Goal: Transaction & Acquisition: Purchase product/service

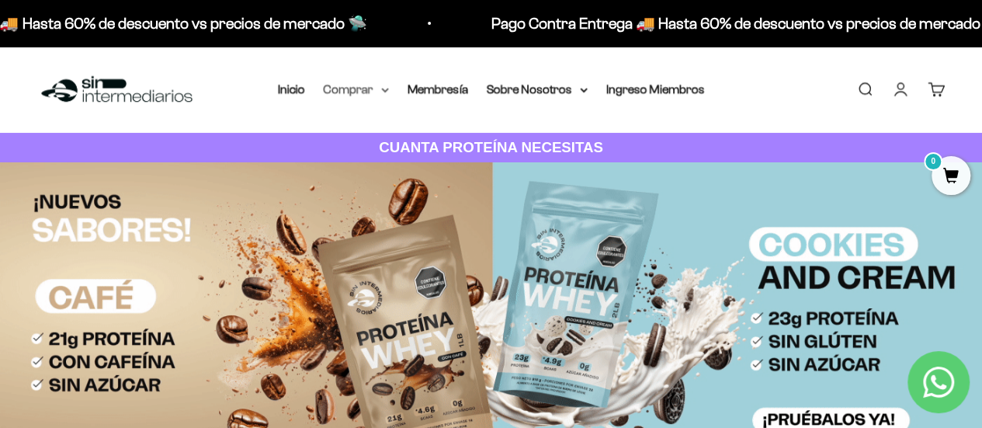
click at [382, 89] on icon at bounding box center [385, 90] width 6 height 3
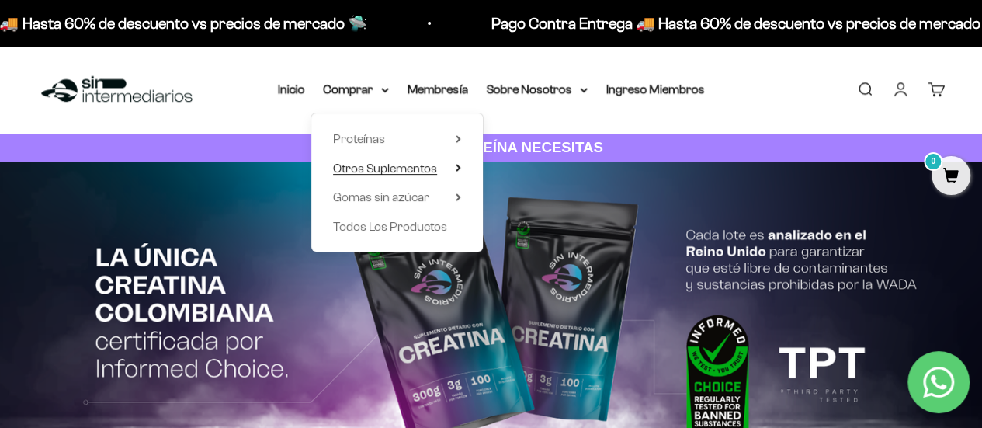
click at [388, 163] on span "Otros Suplementos" at bounding box center [385, 168] width 104 height 13
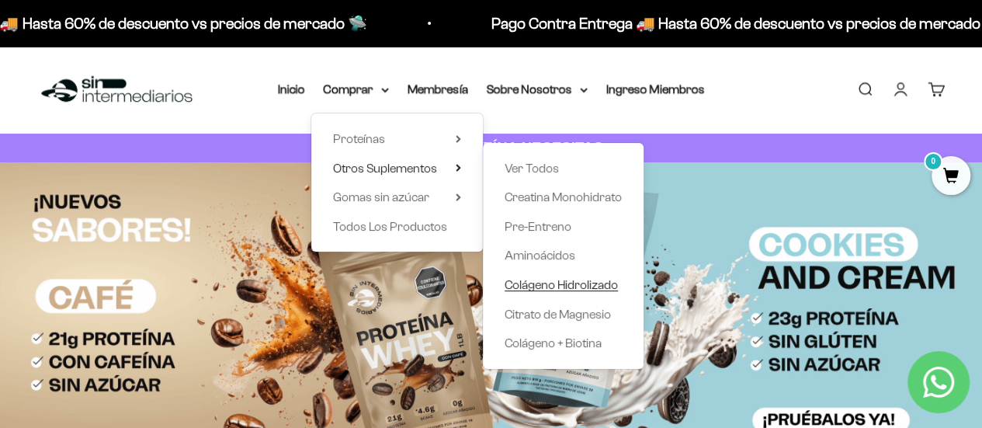
click at [557, 287] on span "Colágeno Hidrolizado" at bounding box center [561, 284] width 113 height 13
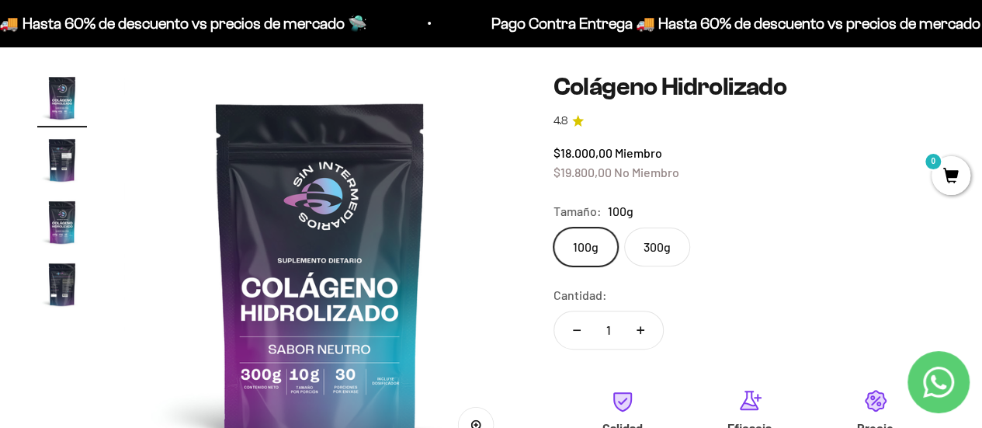
scroll to position [83, 0]
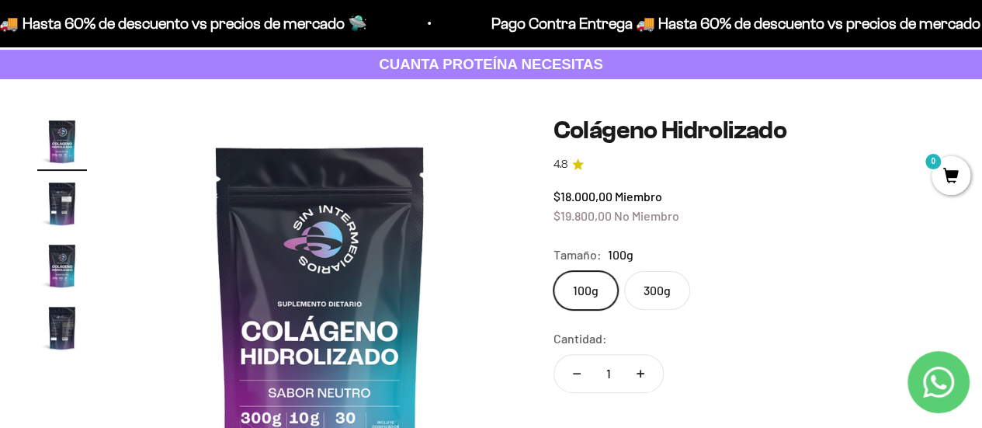
click at [655, 292] on label "300g" at bounding box center [657, 290] width 66 height 39
click at [554, 271] on input "300g" at bounding box center [553, 270] width 1 height 1
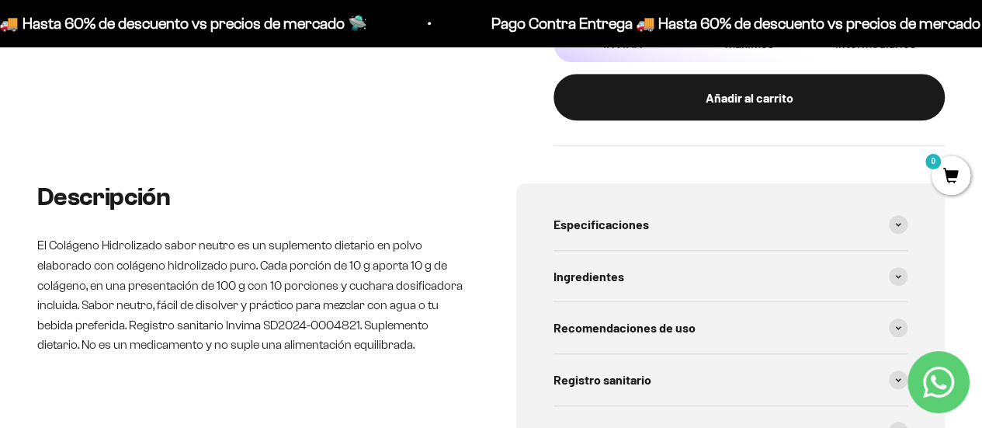
scroll to position [535, 0]
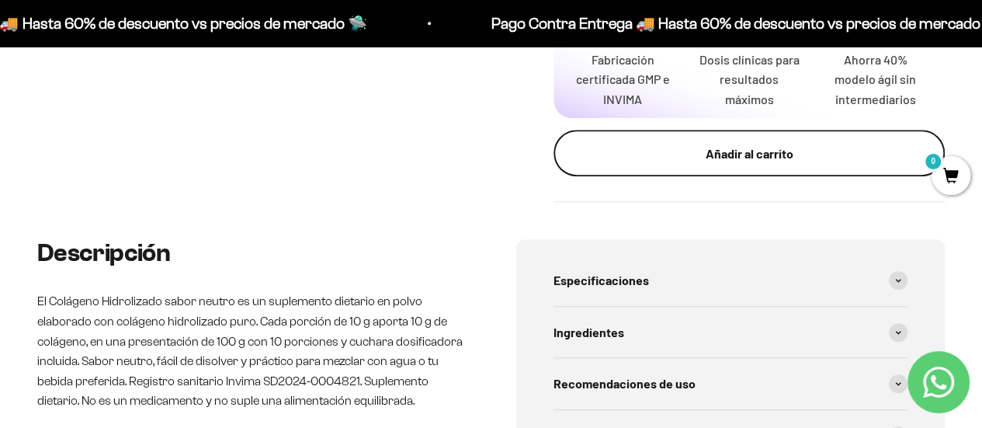
click at [728, 162] on div "Añadir al carrito" at bounding box center [749, 154] width 329 height 20
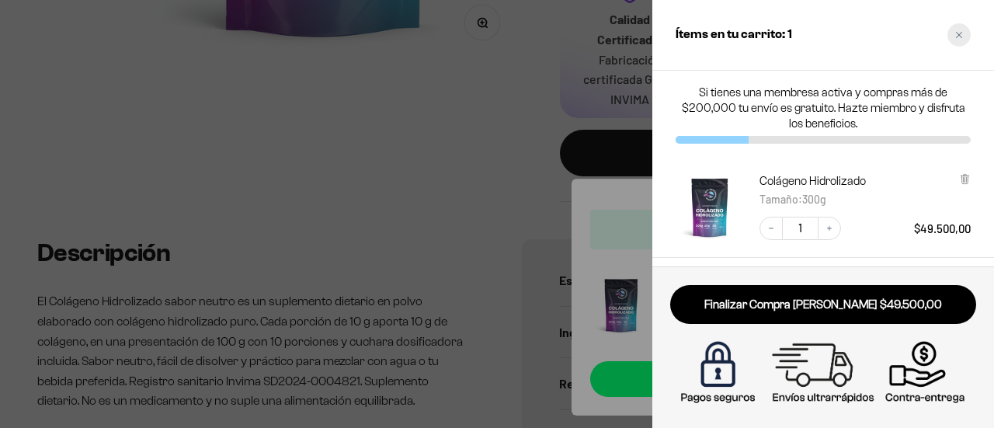
click at [951, 34] on div "Close cart" at bounding box center [958, 34] width 23 height 23
